Goal: Task Accomplishment & Management: Use online tool/utility

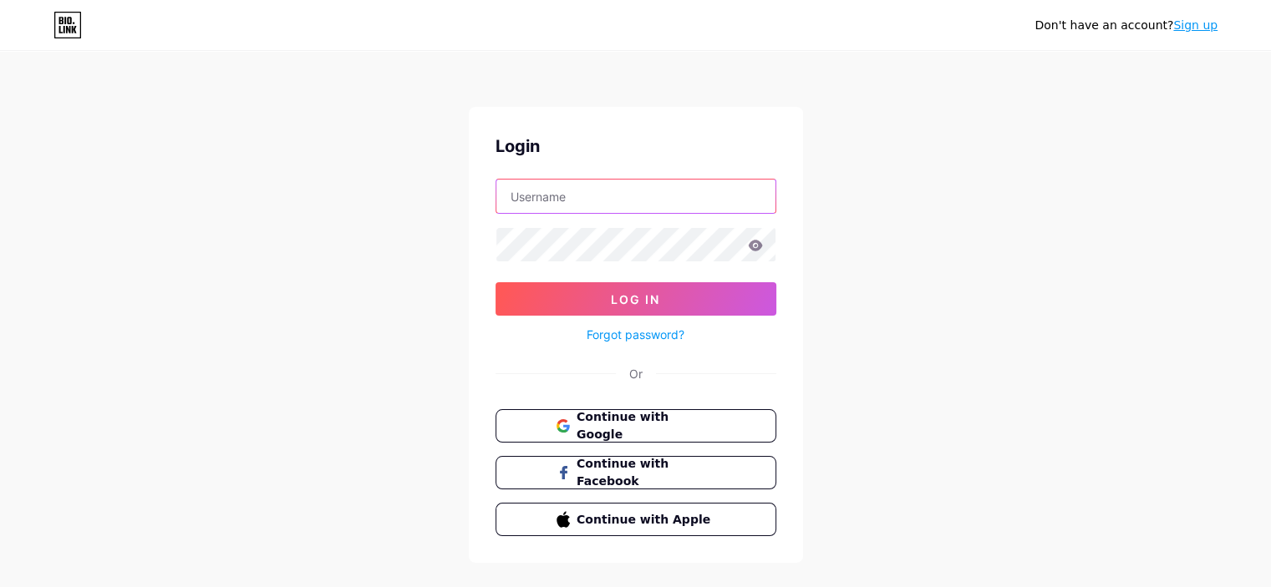
drag, startPoint x: 0, startPoint y: 0, endPoint x: 658, endPoint y: 194, distance: 686.3
click at [658, 194] on input "text" at bounding box center [635, 196] width 279 height 33
type input "[EMAIL_ADDRESS][DOMAIN_NAME]"
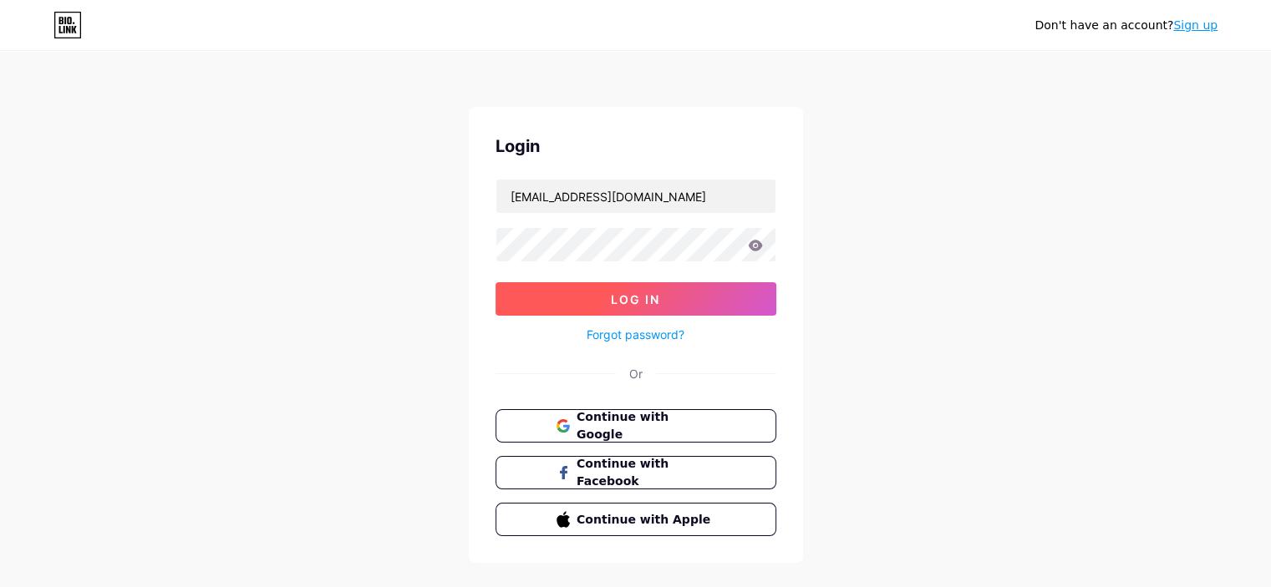
click at [632, 302] on span "Log In" at bounding box center [635, 299] width 49 height 14
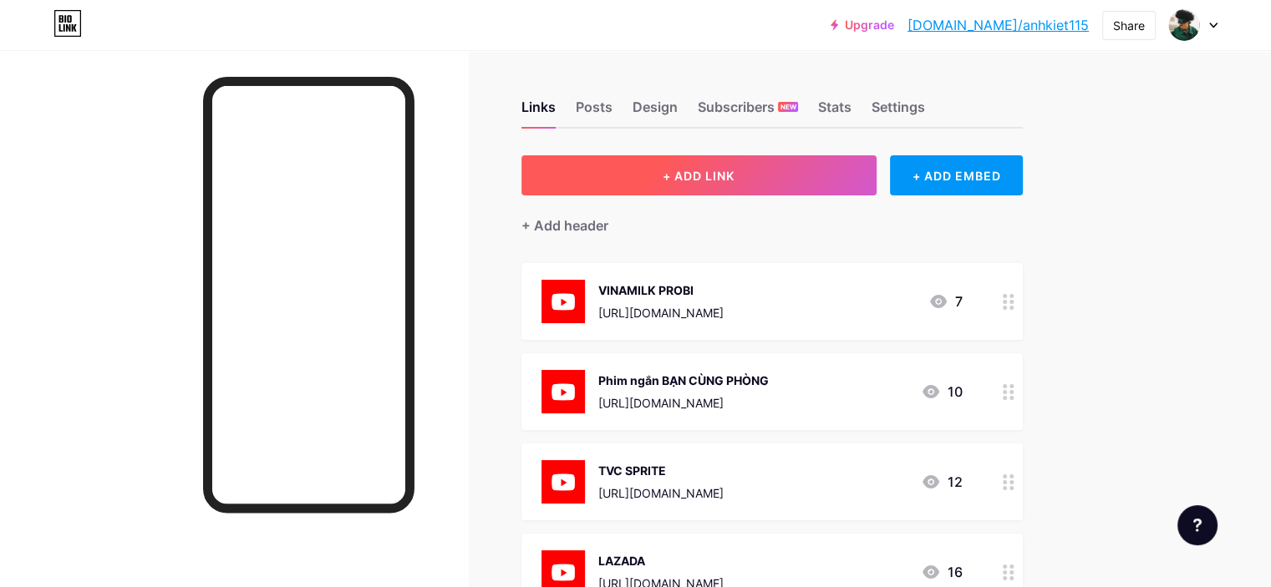
click at [833, 176] on button "+ ADD LINK" at bounding box center [698, 175] width 355 height 40
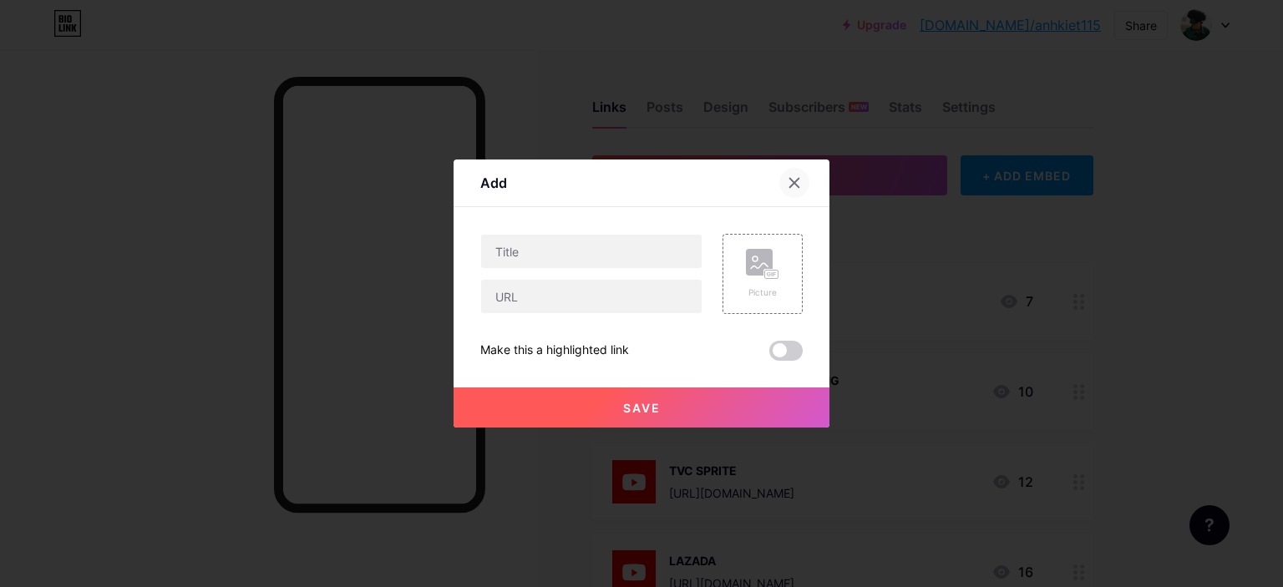
drag, startPoint x: 792, startPoint y: 191, endPoint x: 901, endPoint y: 190, distance: 108.6
click at [792, 191] on div at bounding box center [795, 183] width 30 height 30
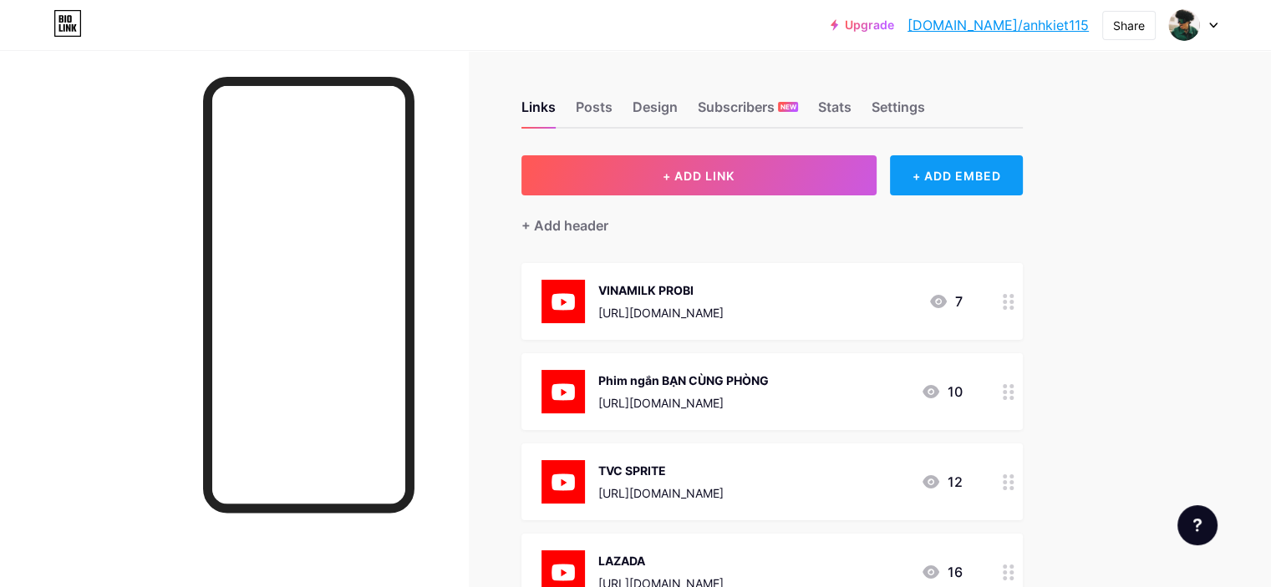
click at [999, 187] on div "+ ADD EMBED" at bounding box center [956, 175] width 133 height 40
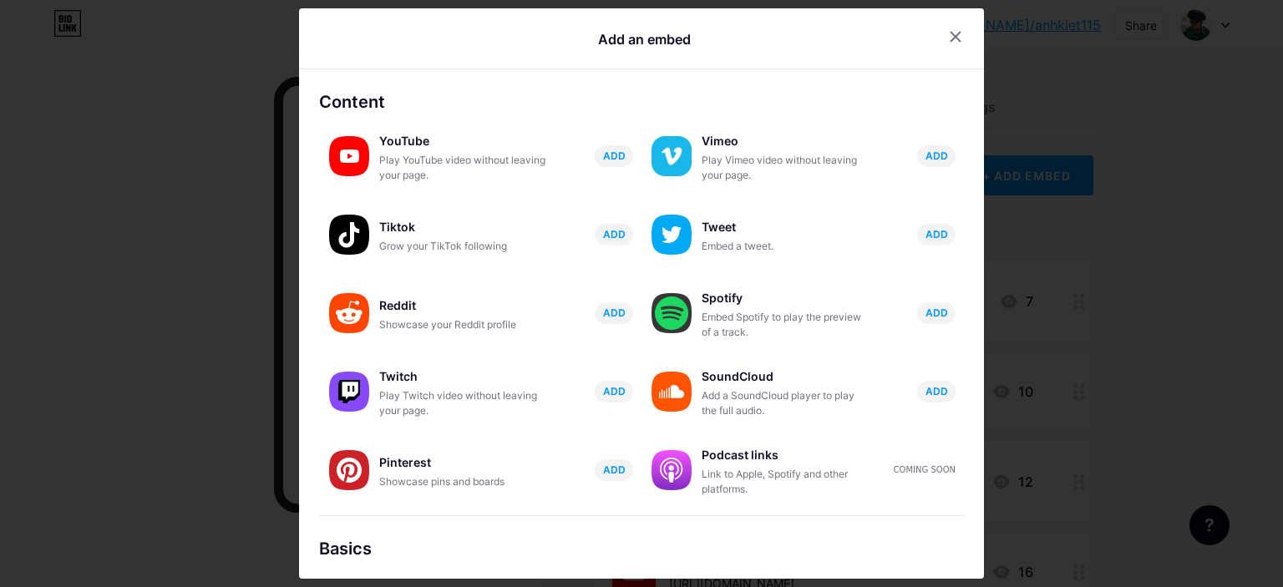
click at [244, 274] on div at bounding box center [641, 293] width 1283 height 587
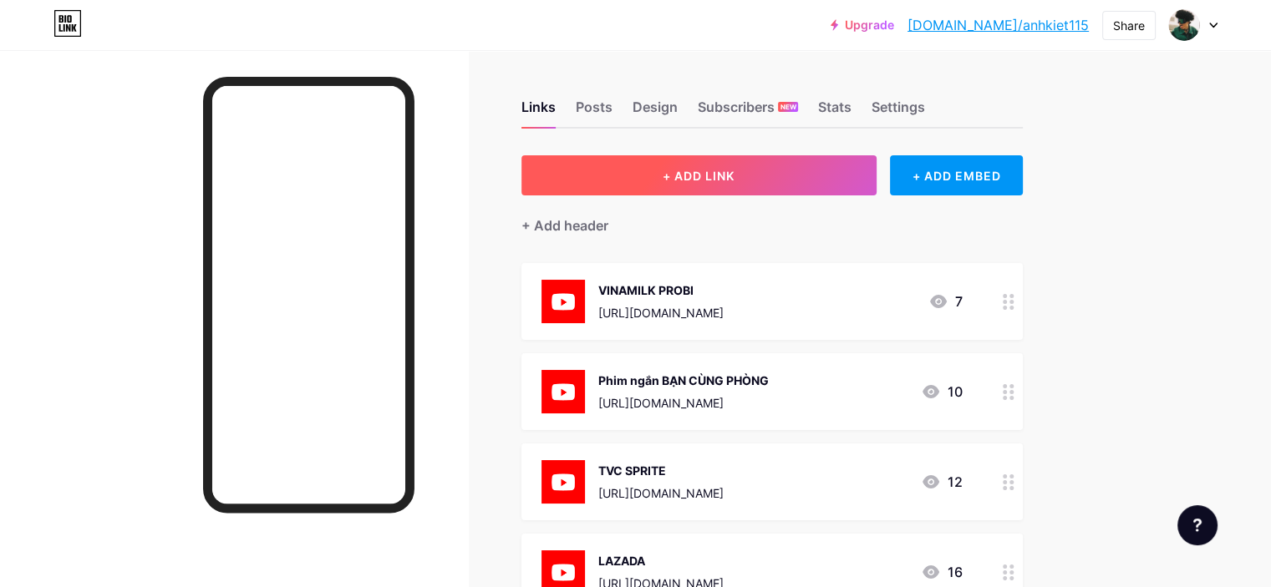
click at [734, 173] on span "+ ADD LINK" at bounding box center [699, 176] width 72 height 14
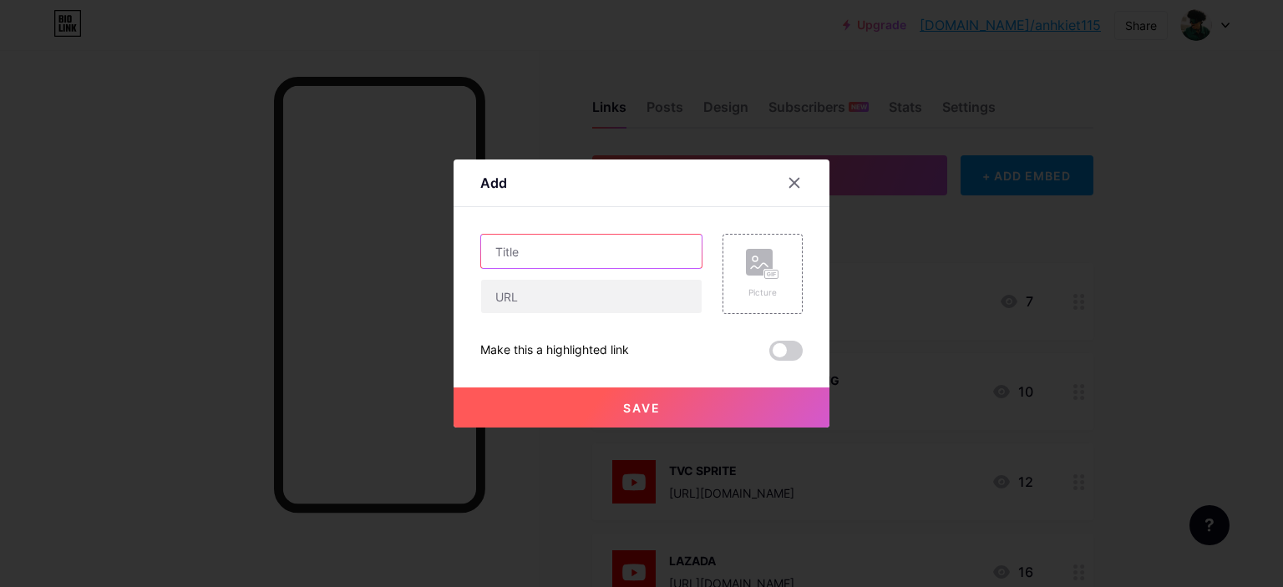
click at [525, 256] on input "text" at bounding box center [591, 251] width 221 height 33
click at [549, 303] on input "text" at bounding box center [591, 296] width 221 height 33
paste input "[URL][DOMAIN_NAME]"
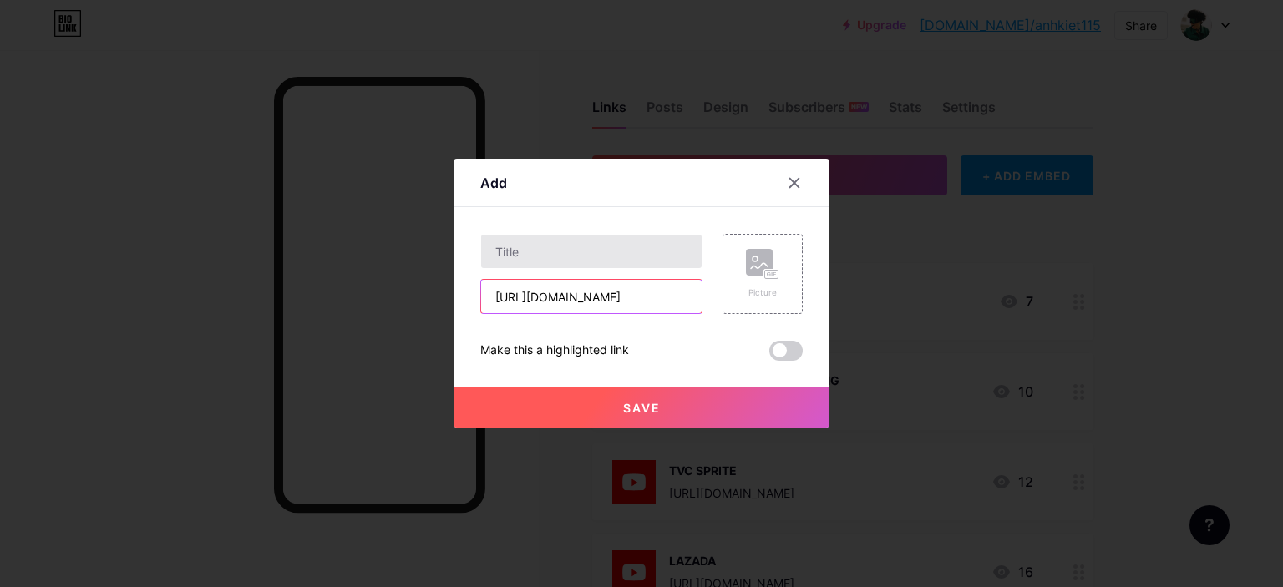
type input "[URL][DOMAIN_NAME]"
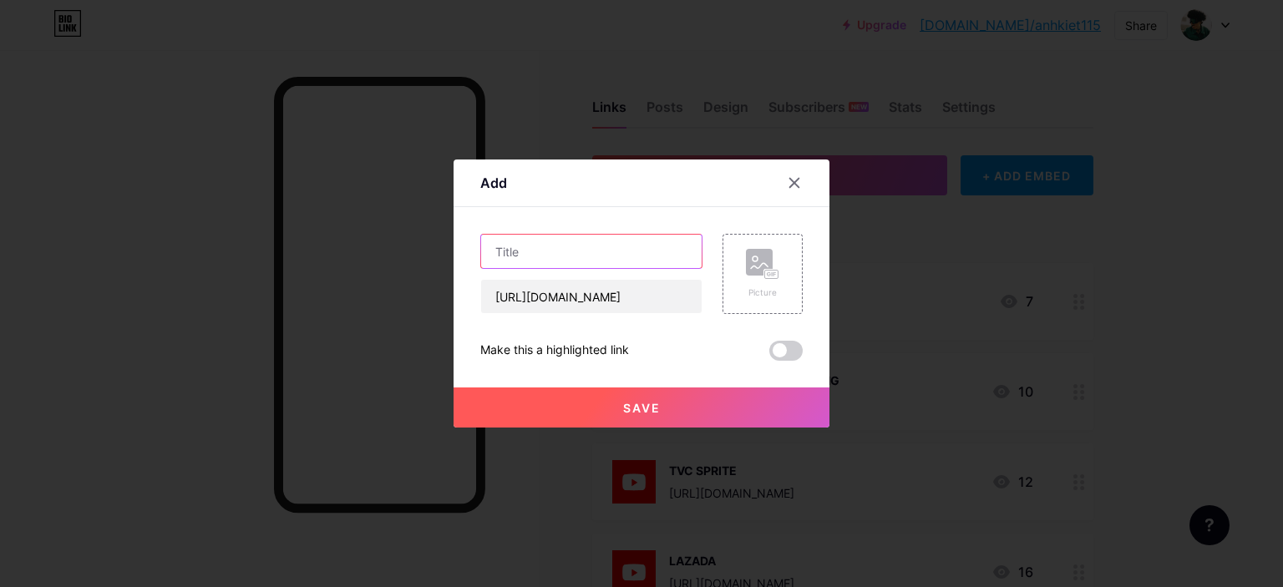
click at [605, 240] on input "text" at bounding box center [591, 251] width 221 height 33
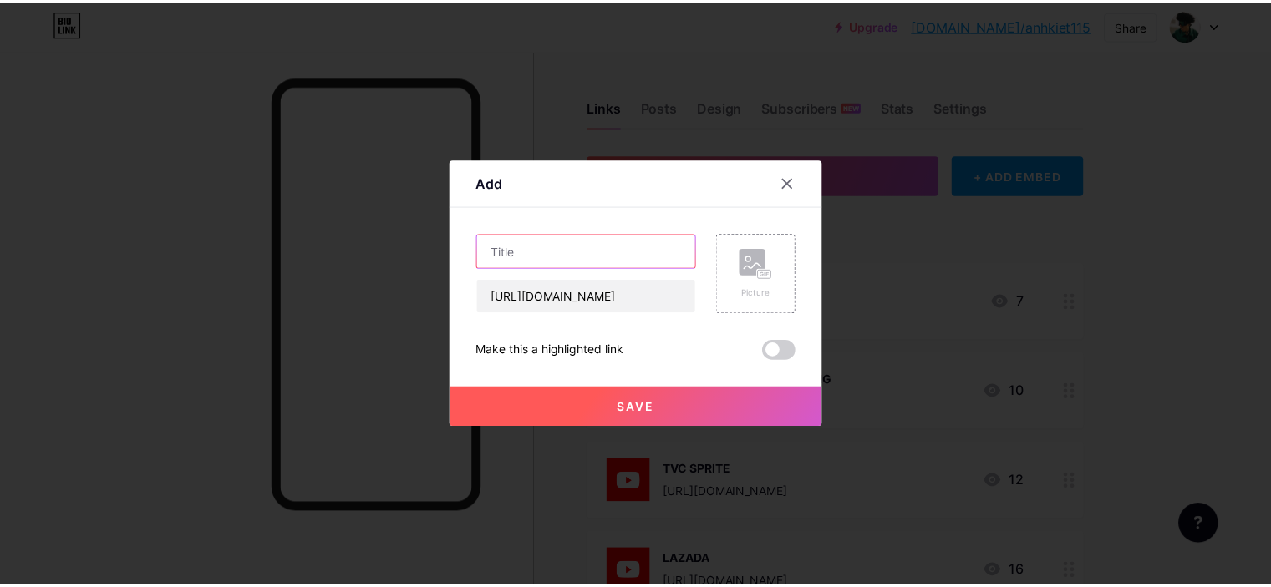
scroll to position [0, 0]
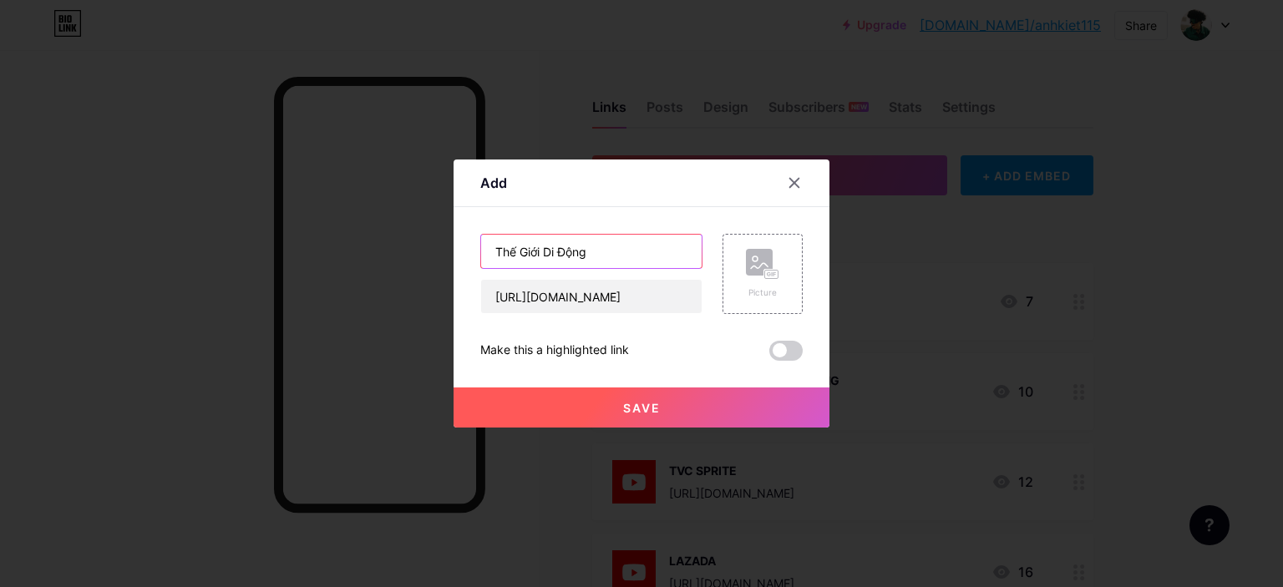
type input "Thế Giới Di Động"
click at [775, 347] on span at bounding box center [785, 351] width 33 height 20
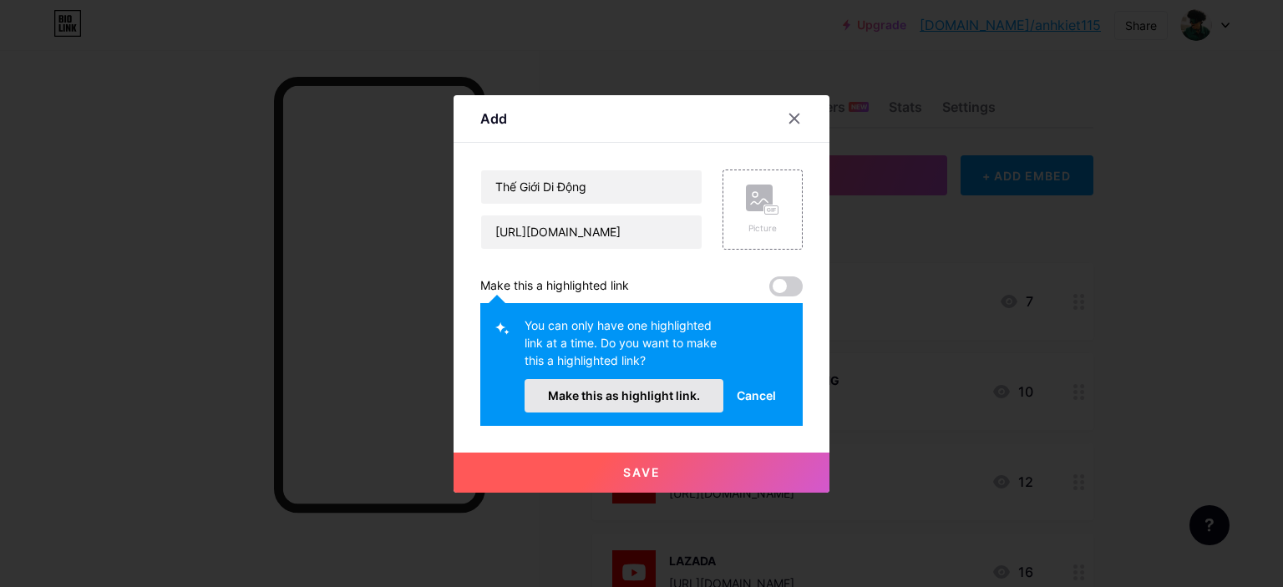
click at [669, 396] on span "Make this as highlight link." at bounding box center [624, 396] width 152 height 14
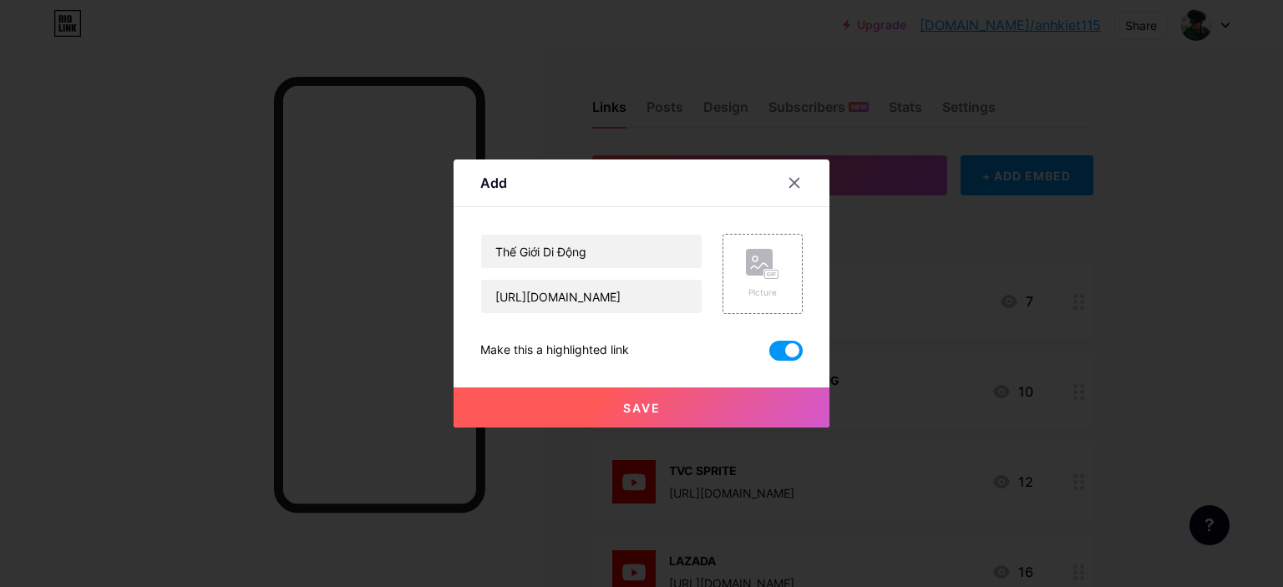
click at [681, 411] on button "Save" at bounding box center [642, 408] width 376 height 40
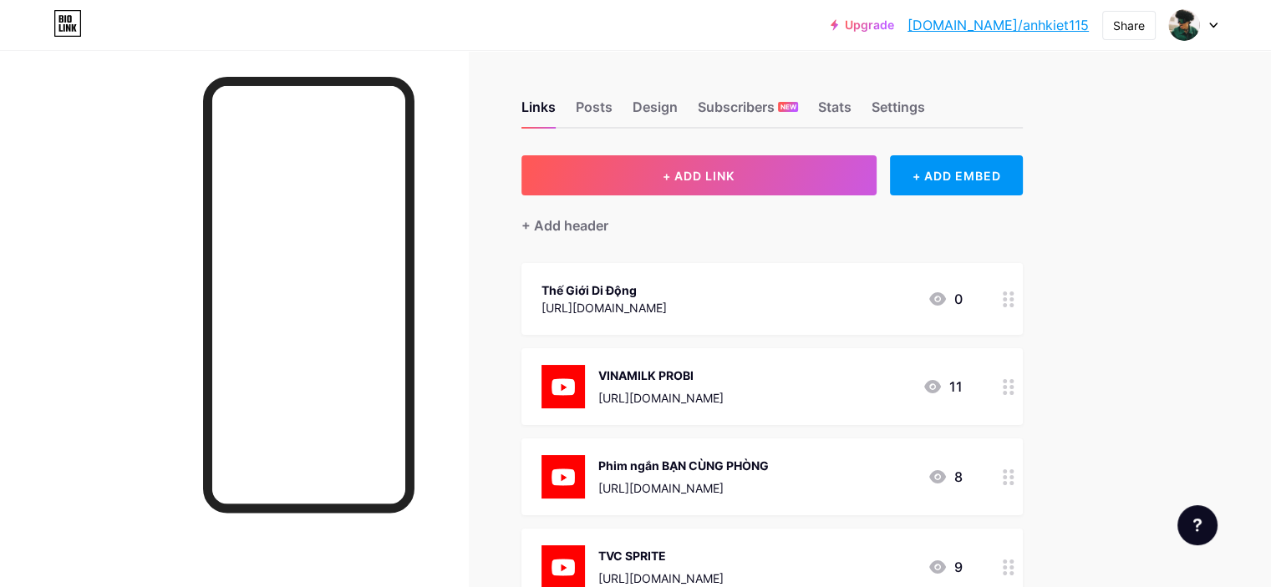
click at [667, 302] on div "[URL][DOMAIN_NAME]" at bounding box center [603, 308] width 125 height 18
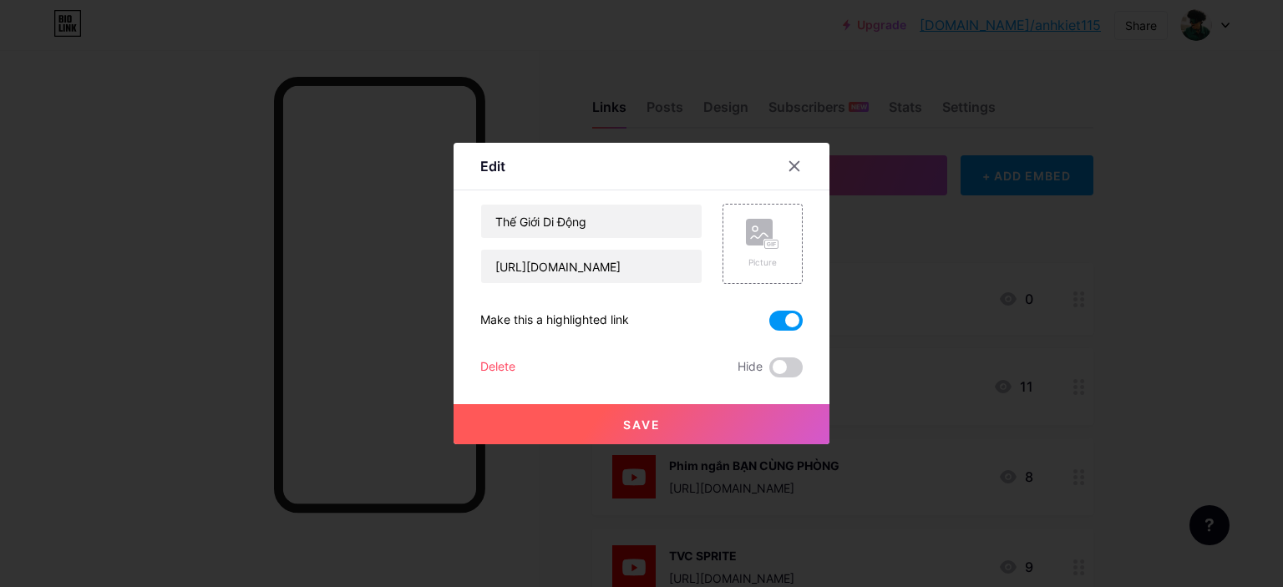
click at [633, 424] on span "Save" at bounding box center [642, 425] width 38 height 14
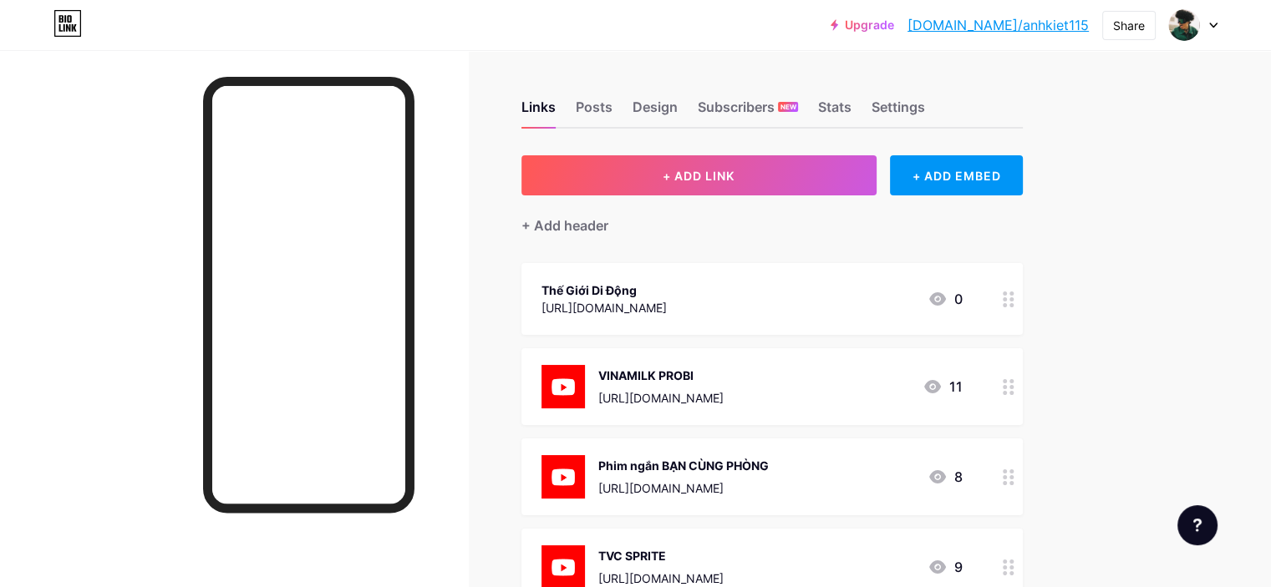
click at [1014, 300] on icon at bounding box center [1009, 300] width 12 height 16
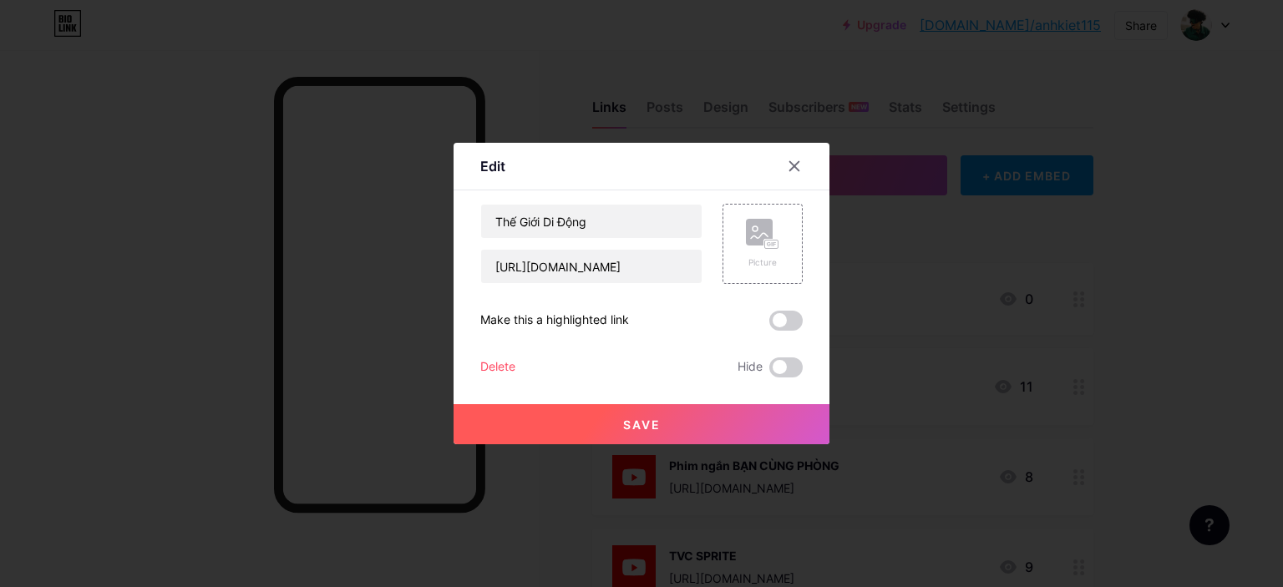
click at [1078, 302] on div at bounding box center [641, 293] width 1283 height 587
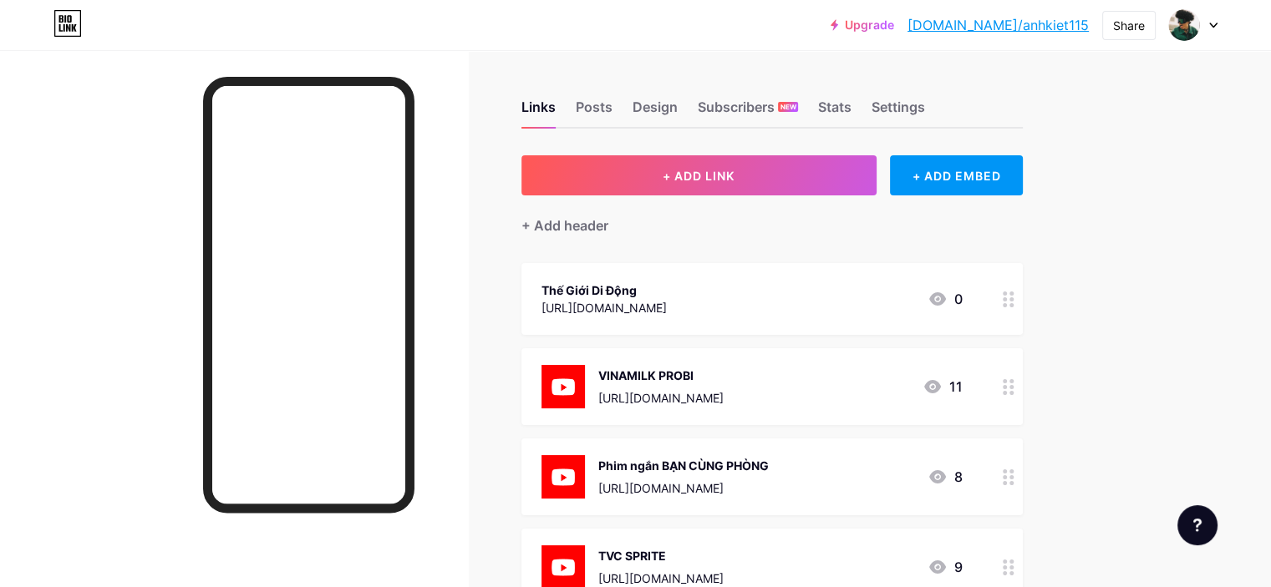
click at [1013, 29] on link "[DOMAIN_NAME]/anhkiet115" at bounding box center [997, 25] width 181 height 20
click at [1115, 28] on div "Share" at bounding box center [1129, 26] width 32 height 18
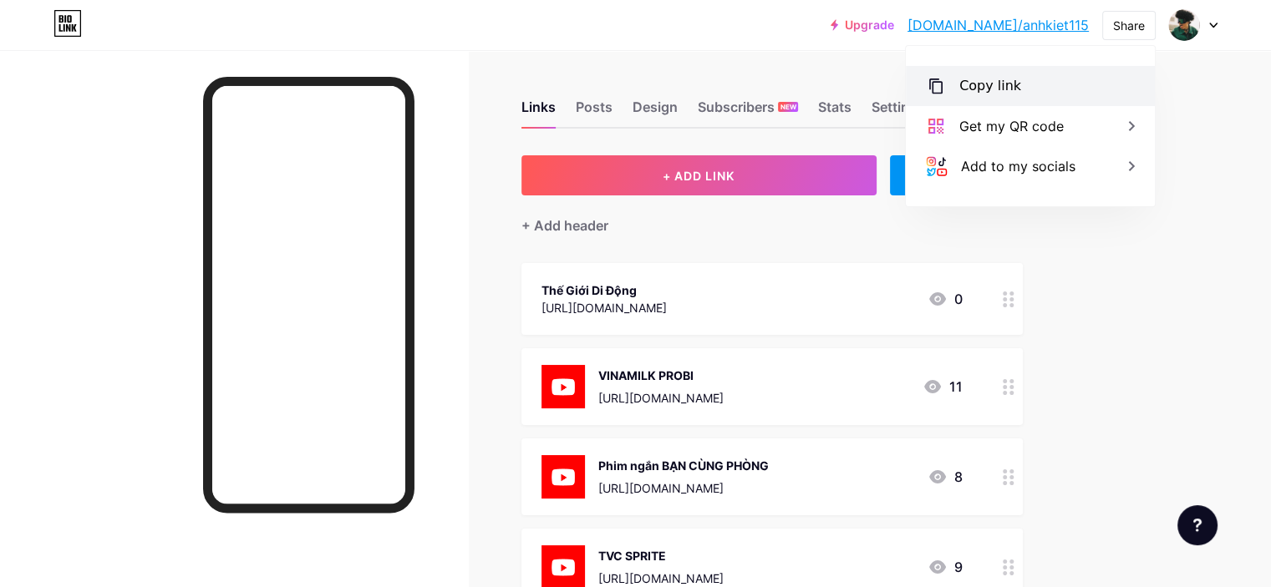
click at [1039, 79] on div "Copy link" at bounding box center [1030, 86] width 249 height 40
click at [151, 252] on div at bounding box center [234, 343] width 468 height 587
